Goal: Task Accomplishment & Management: Use online tool/utility

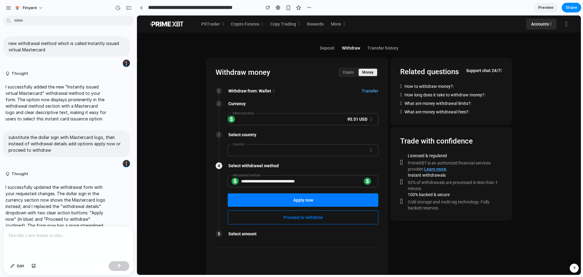
scroll to position [242, 0]
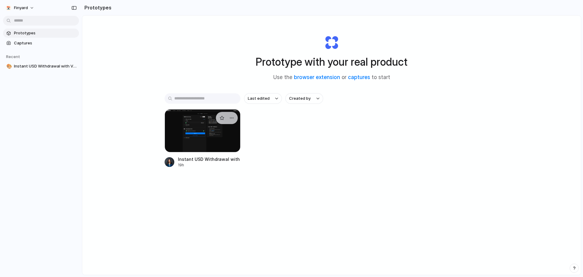
click at [212, 136] on div at bounding box center [203, 130] width 76 height 43
